Goal: Transaction & Acquisition: Obtain resource

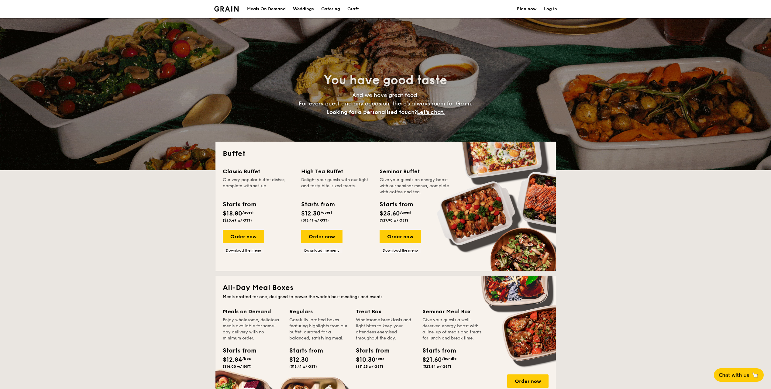
select select
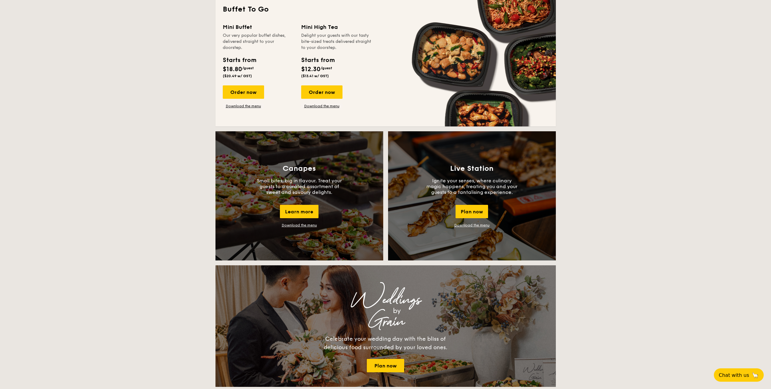
scroll to position [426, 0]
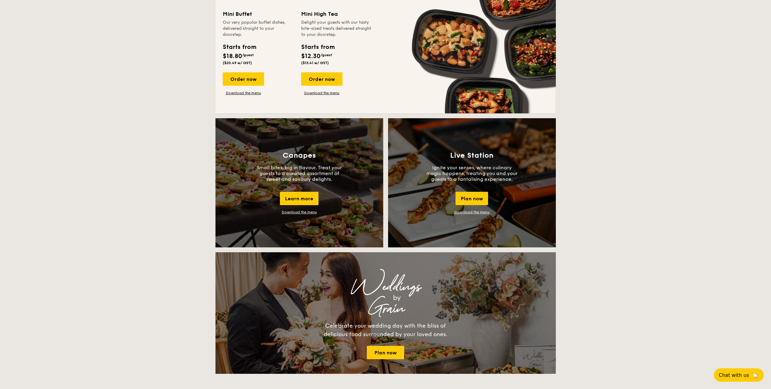
click at [95, 231] on div "Buffet Classic Buffet Our very popular buffet dishes, complete with set-up. Sta…" at bounding box center [385, 309] width 771 height 1187
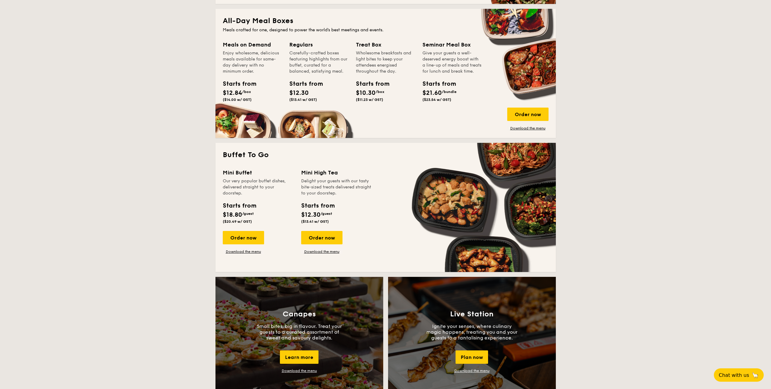
scroll to position [243, 0]
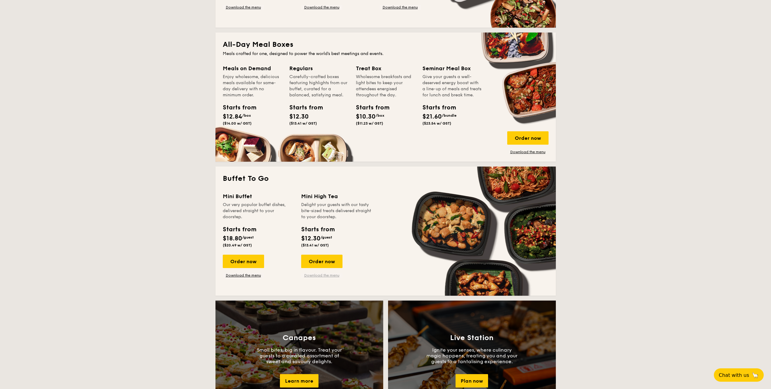
click at [333, 277] on link "Download the menu" at bounding box center [321, 275] width 41 height 5
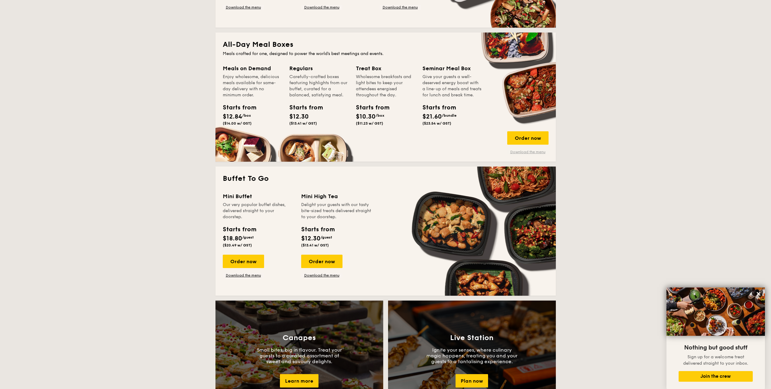
click at [531, 152] on link "Download the menu" at bounding box center [527, 152] width 41 height 5
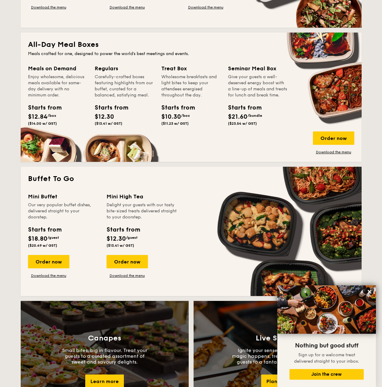
drag, startPoint x: 340, startPoint y: 151, endPoint x: 265, endPoint y: 147, distance: 75.5
click at [265, 148] on div "Meals on Demand Enjoy wholesome, delicious meals available for same-day deliver…" at bounding box center [191, 109] width 326 height 90
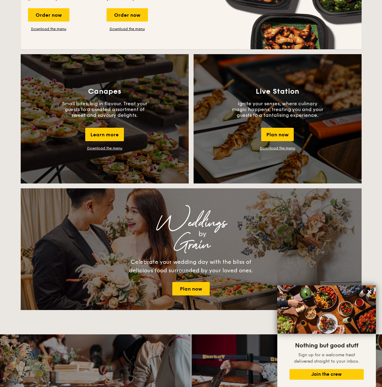
scroll to position [578, 0]
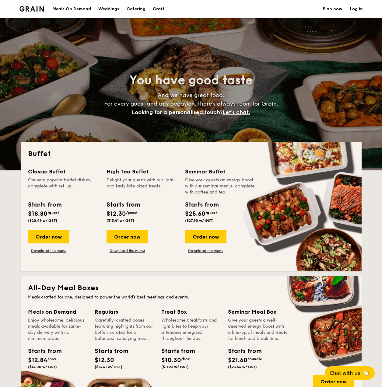
select select
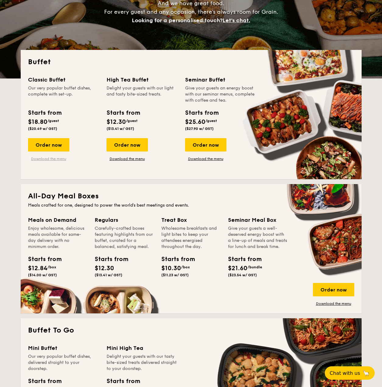
scroll to position [213, 0]
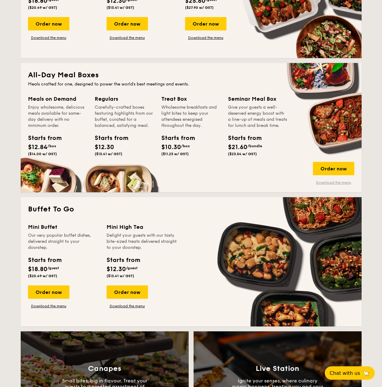
click at [328, 182] on link "Download the menu" at bounding box center [333, 182] width 41 height 5
click at [337, 181] on link "Download the menu" at bounding box center [333, 182] width 41 height 5
